Goal: Task Accomplishment & Management: Manage account settings

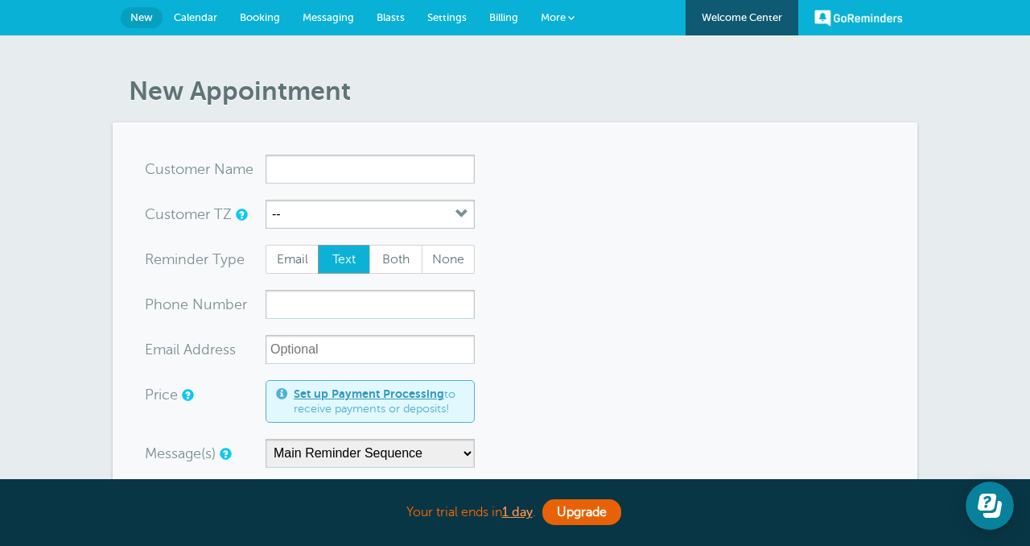
click at [200, 19] on span "Calendar" at bounding box center [195, 17] width 43 height 12
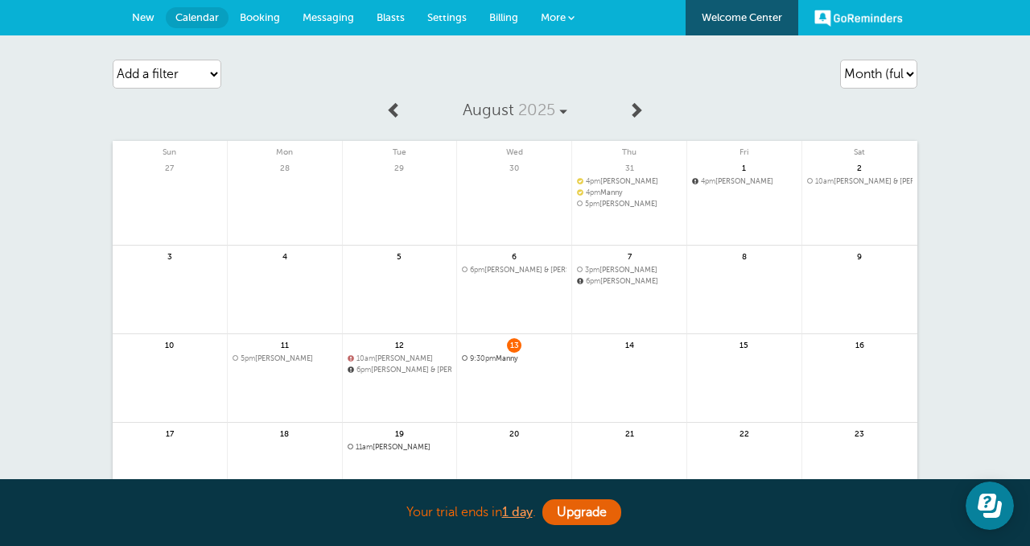
click at [487, 358] on span "9:30pm" at bounding box center [483, 358] width 26 height 8
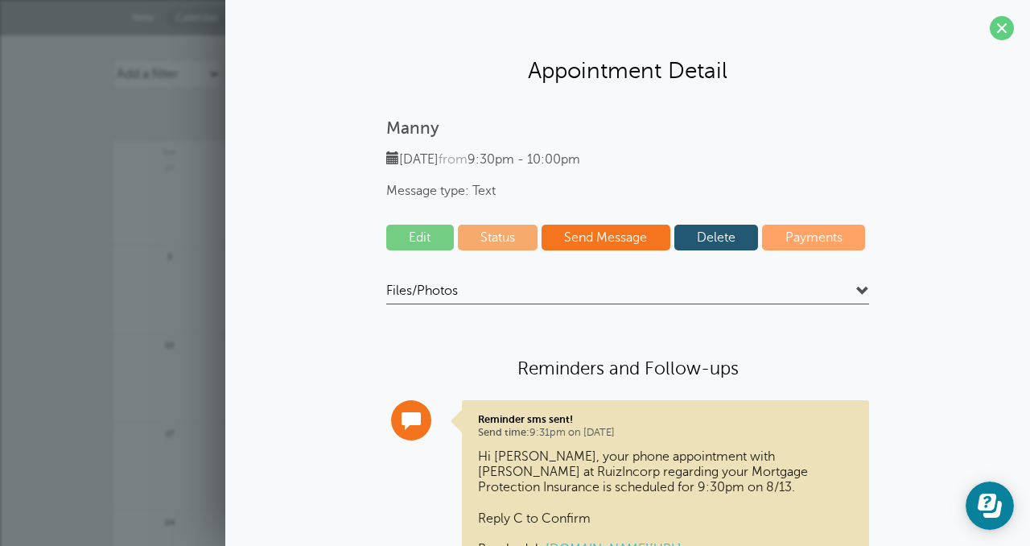
click at [699, 242] on link "Delete" at bounding box center [717, 238] width 85 height 26
